Goal: Information Seeking & Learning: Learn about a topic

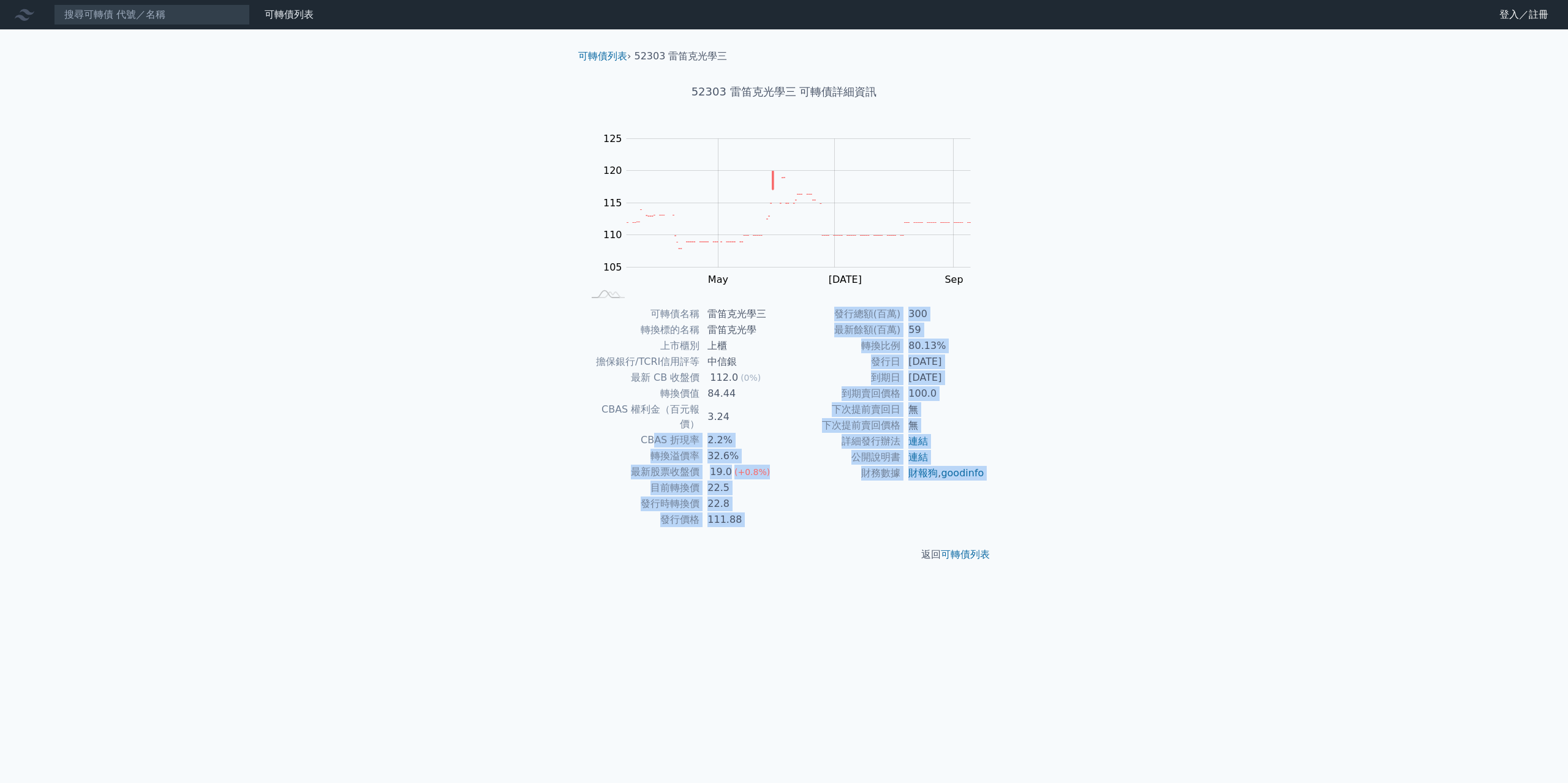
drag, startPoint x: 747, startPoint y: 527, endPoint x: 660, endPoint y: 414, distance: 142.6
click at [659, 414] on div "可轉債列表 › 52303 雷笛克光學三 52303 雷笛克光學三 可轉債詳細資訊 Zoom Out 105 95 100 105 110 115 120 1…" at bounding box center [784, 305] width 431 height 553
click at [681, 403] on td "CBAS 權利金（百元報價）" at bounding box center [642, 417] width 117 height 31
click at [699, 432] on td "CBAS 折現率" at bounding box center [642, 440] width 117 height 16
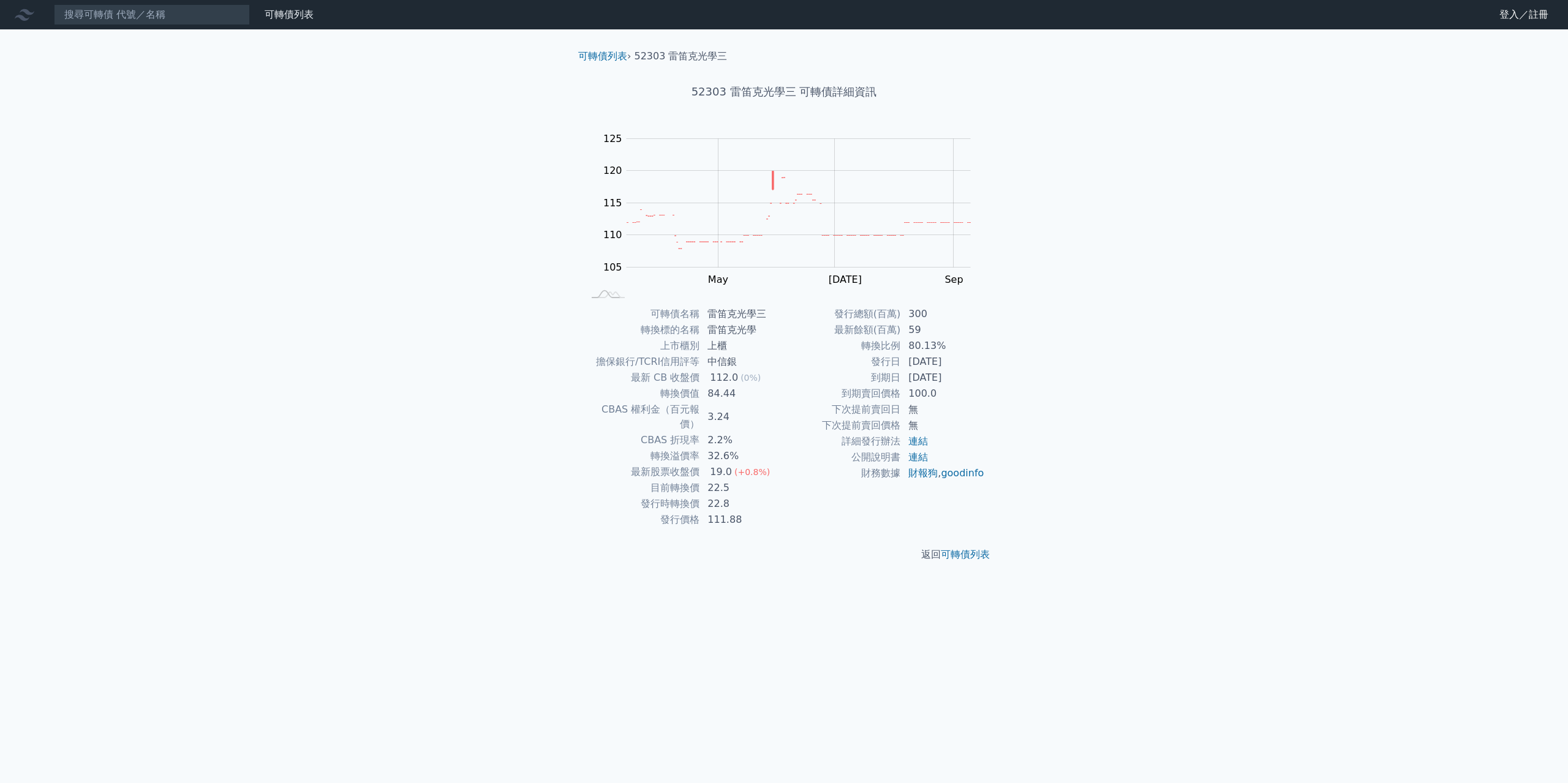
drag, startPoint x: 874, startPoint y: 376, endPoint x: 978, endPoint y: 379, distance: 104.0
click at [978, 379] on tr "到期日 2026-07-24" at bounding box center [884, 378] width 201 height 16
click at [978, 379] on td "[DATE]" at bounding box center [942, 378] width 84 height 16
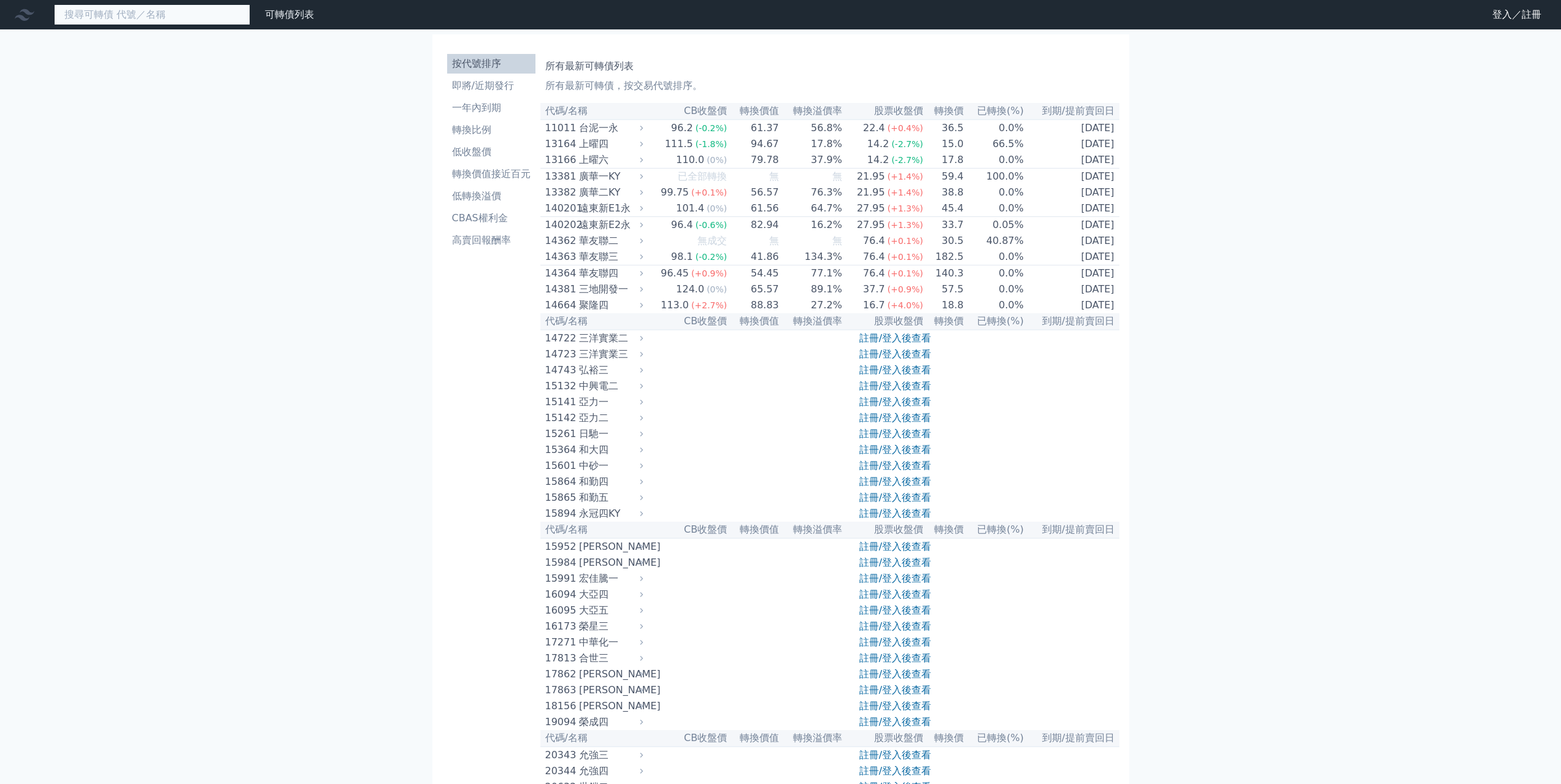
click at [143, 16] on input at bounding box center [152, 15] width 196 height 21
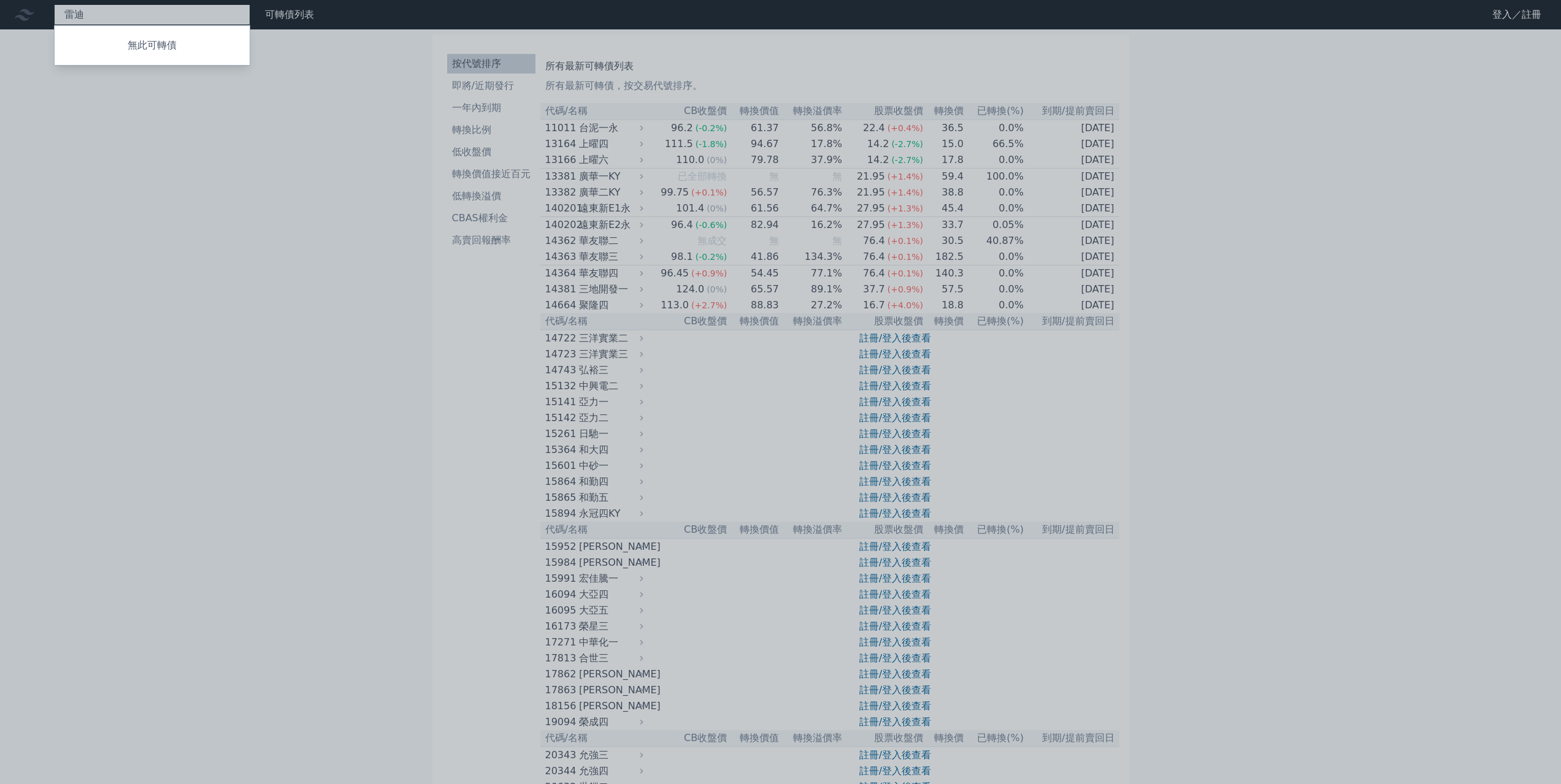
type input "雷"
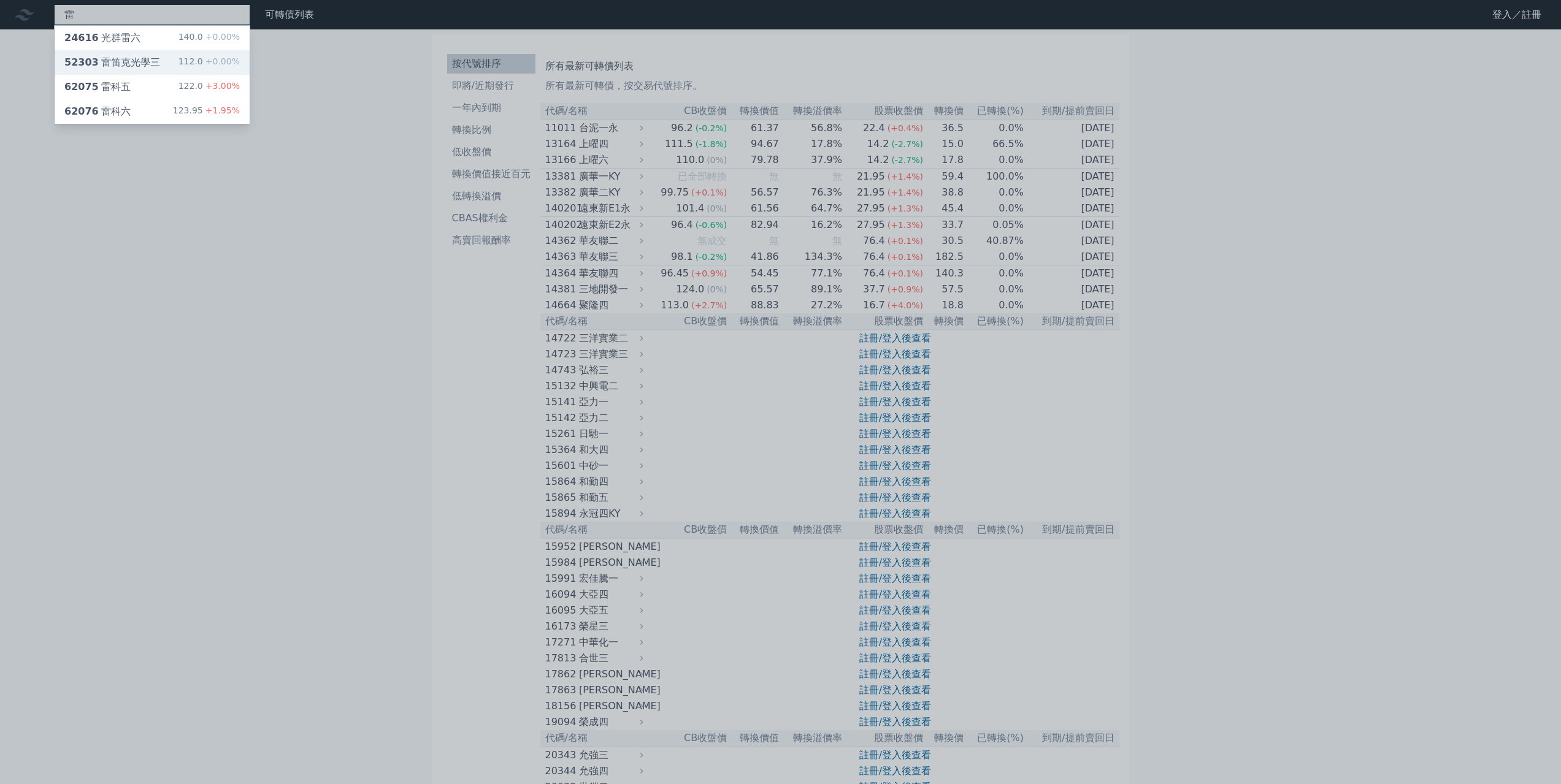
type input "雷"
click at [135, 60] on div "52303 雷笛克光學三" at bounding box center [113, 62] width 96 height 15
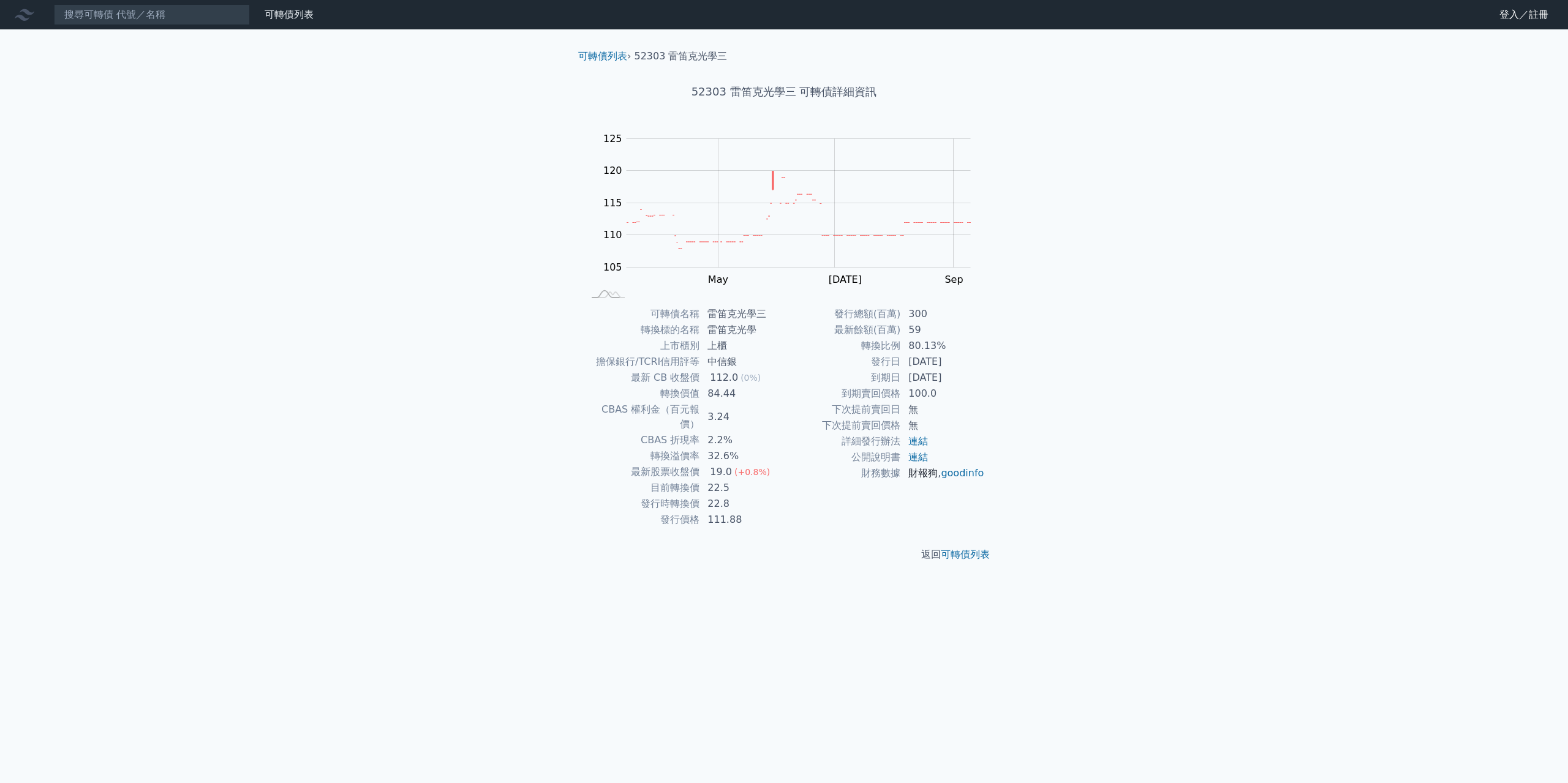
click at [926, 470] on link "財報狗" at bounding box center [923, 473] width 29 height 12
drag, startPoint x: 657, startPoint y: 53, endPoint x: 635, endPoint y: 49, distance: 22.4
click at [635, 49] on li "52303 雷笛克光學三" at bounding box center [681, 56] width 93 height 15
